Goal: Task Accomplishment & Management: Manage account settings

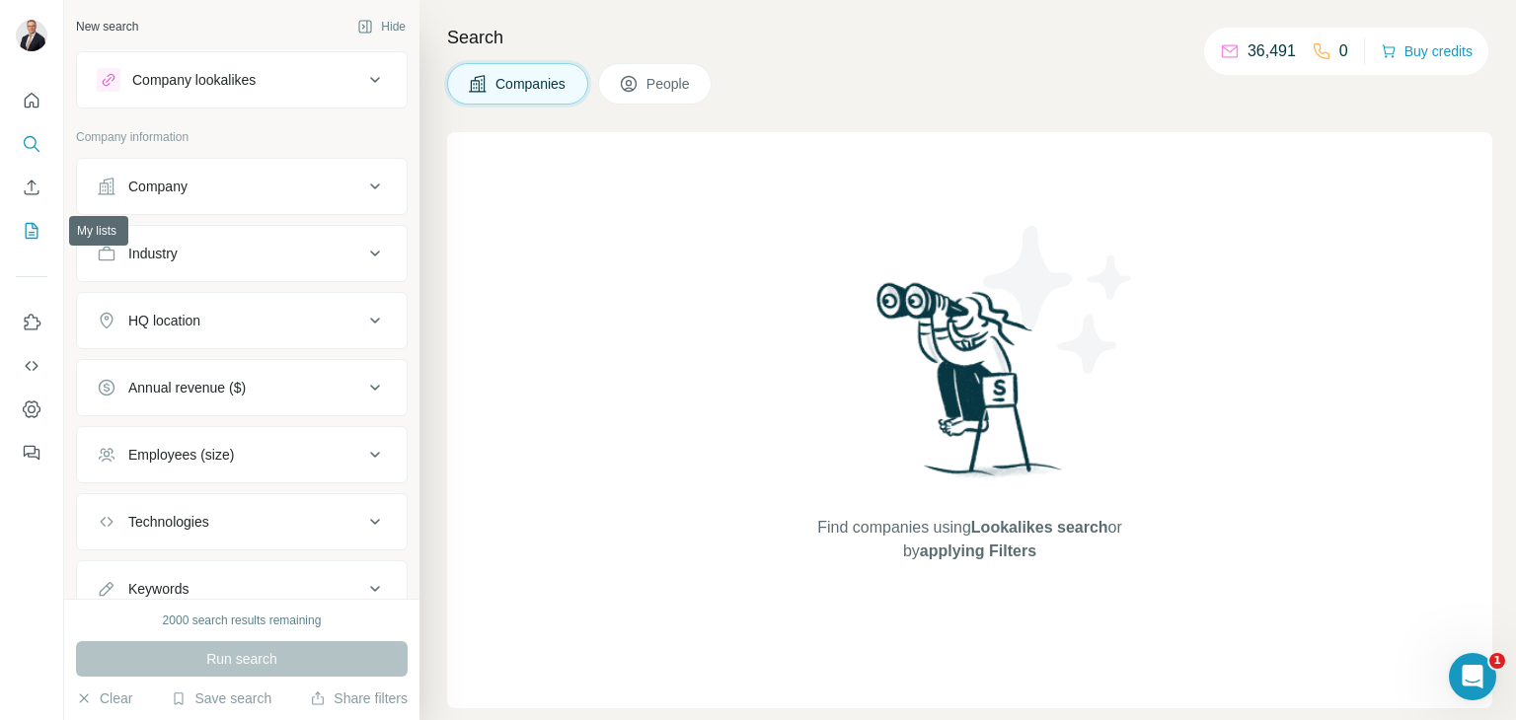
click at [29, 230] on icon "My lists" at bounding box center [32, 231] width 20 height 20
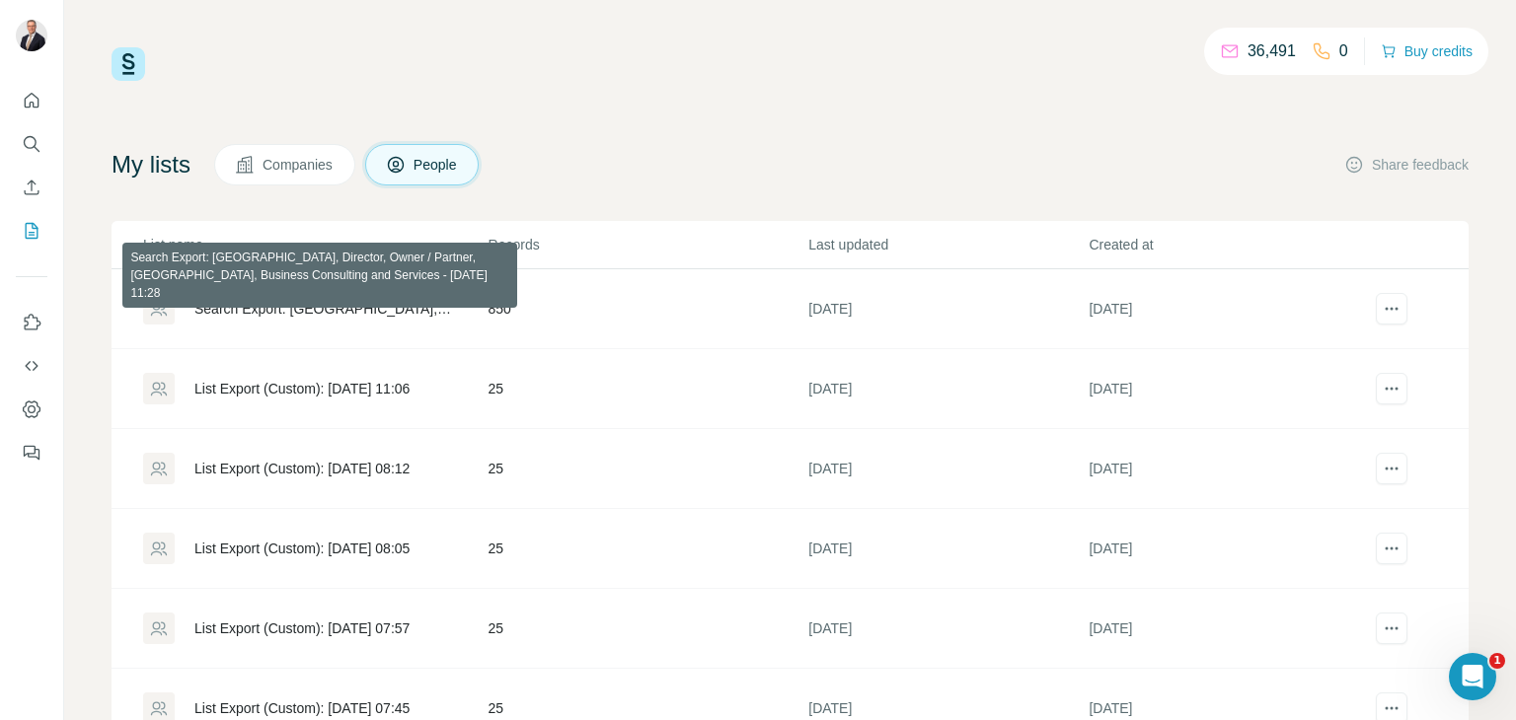
click at [302, 306] on div "Search Export: [GEOGRAPHIC_DATA], Director, Owner / Partner, [GEOGRAPHIC_DATA],…" at bounding box center [324, 309] width 261 height 20
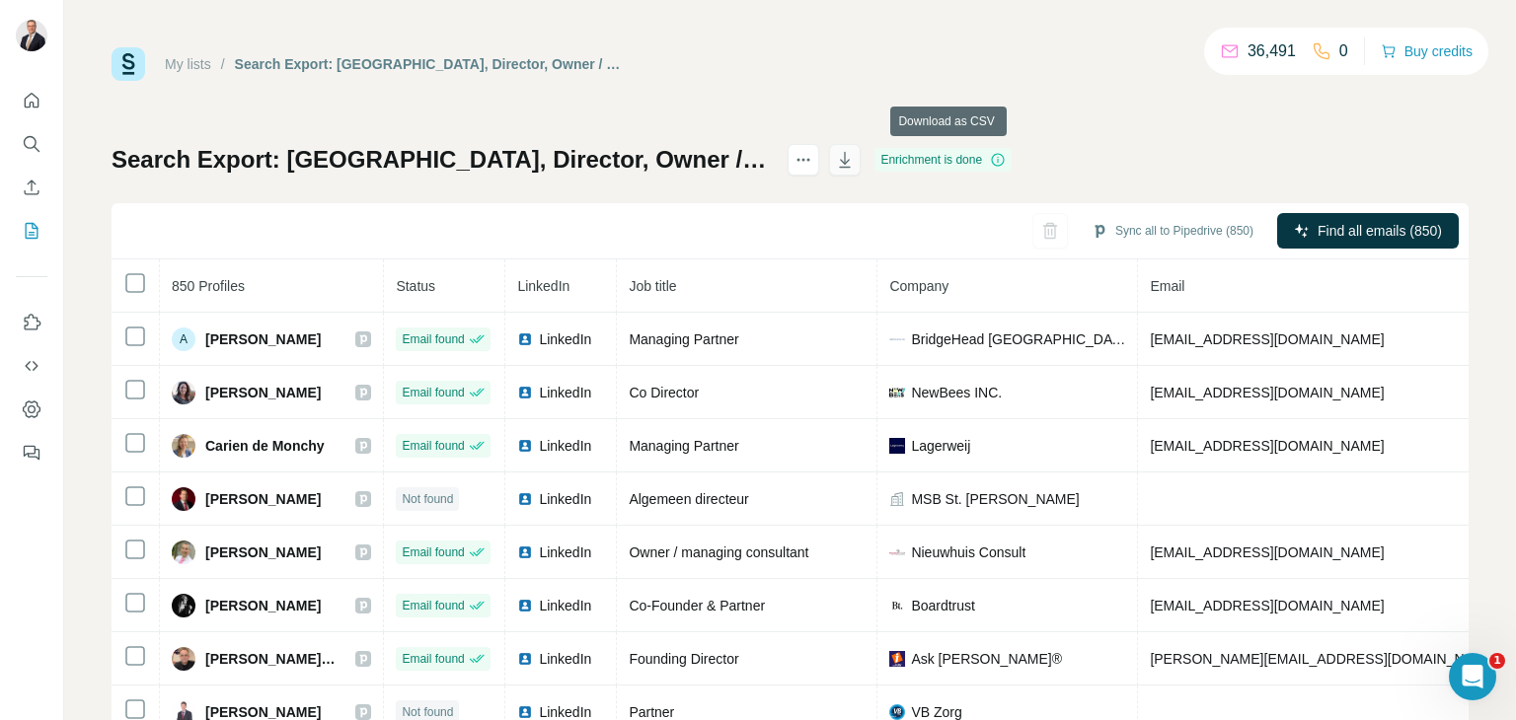
click at [861, 161] on button "button" at bounding box center [845, 160] width 32 height 32
click at [31, 105] on icon "Quick start" at bounding box center [32, 101] width 20 height 20
